Goal: Transaction & Acquisition: Purchase product/service

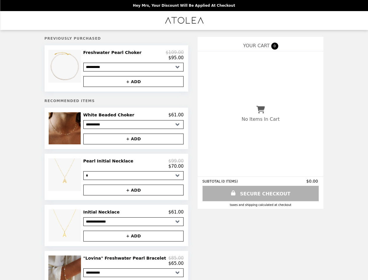
click at [76, 69] on img at bounding box center [65, 66] width 34 height 33
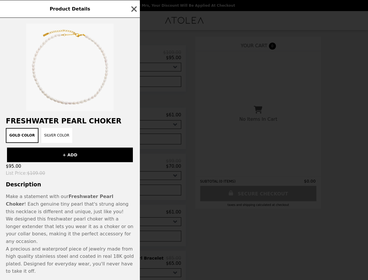
click at [133, 56] on div "Product Details Freshwater Pearl Choker Gold Color Silver Color + ADD $95.00 Li…" at bounding box center [184, 140] width 368 height 280
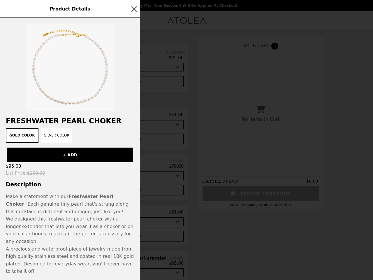
click at [133, 83] on div at bounding box center [70, 64] width 140 height 93
click at [76, 130] on div "Gold Color Silver Color" at bounding box center [69, 135] width 133 height 15
click at [133, 117] on div "Product Details Freshwater Pearl Choker Gold Color Silver Color + ADD $95.00 Li…" at bounding box center [186, 140] width 373 height 280
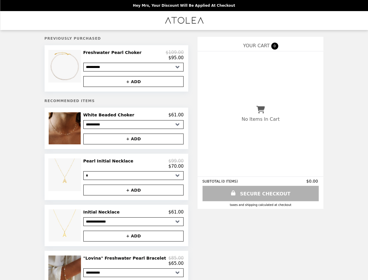
click at [133, 141] on button "+ ADD" at bounding box center [133, 138] width 100 height 11
click at [76, 180] on img at bounding box center [65, 174] width 34 height 33
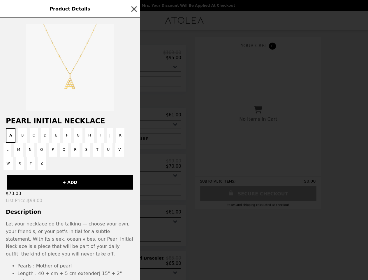
click at [133, 167] on div "Product Details Pearl Initial Necklace A B C D E F G H I J K L M N O P Q R S T …" at bounding box center [184, 140] width 368 height 280
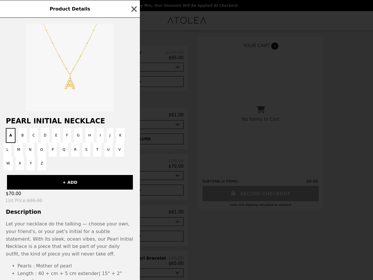
click at [133, 193] on div "$70.00" at bounding box center [70, 193] width 140 height 8
click at [76, 229] on p "Let your necklace do the talking — choose your own, your friend's, or your pet'…" at bounding box center [70, 238] width 128 height 37
